Goal: Find specific page/section: Find specific page/section

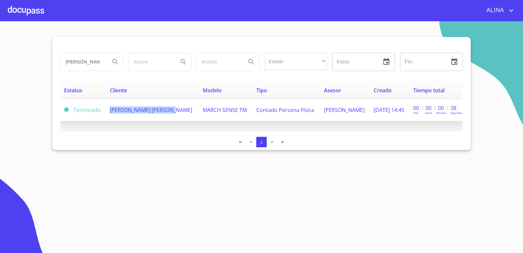
copy span "[PERSON_NAME] [PERSON_NAME]"
drag, startPoint x: 108, startPoint y: 107, endPoint x: 129, endPoint y: 106, distance: 20.6
click at [129, 106] on span "[PERSON_NAME] [PERSON_NAME]" at bounding box center [151, 109] width 82 height 7
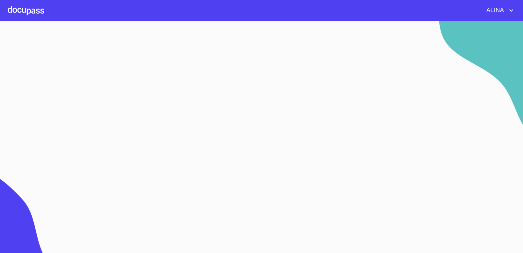
click at [20, 6] on div at bounding box center [26, 10] width 36 height 21
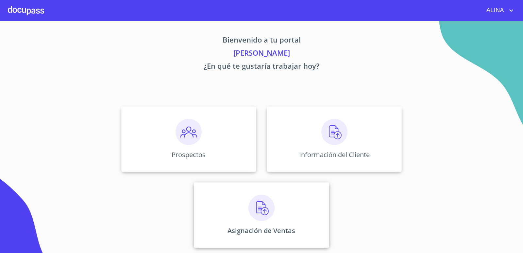
click at [305, 213] on div "Asignación de Ventas" at bounding box center [261, 214] width 135 height 65
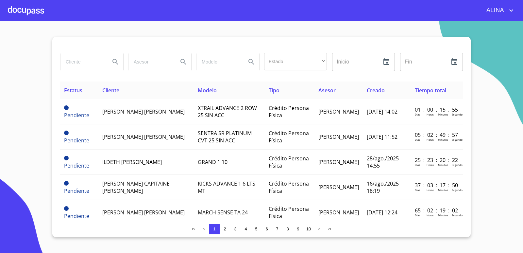
click at [77, 65] on input "search" at bounding box center [83, 62] width 44 height 18
paste input "[PERSON_NAME] [PERSON_NAME]"
type input "[PERSON_NAME] [PERSON_NAME]"
click at [113, 63] on icon "Search" at bounding box center [116, 62] width 8 height 8
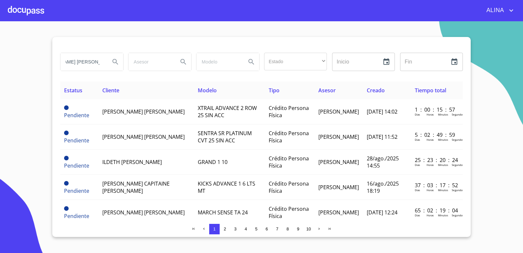
scroll to position [0, 0]
